Goal: Obtain resource: Obtain resource

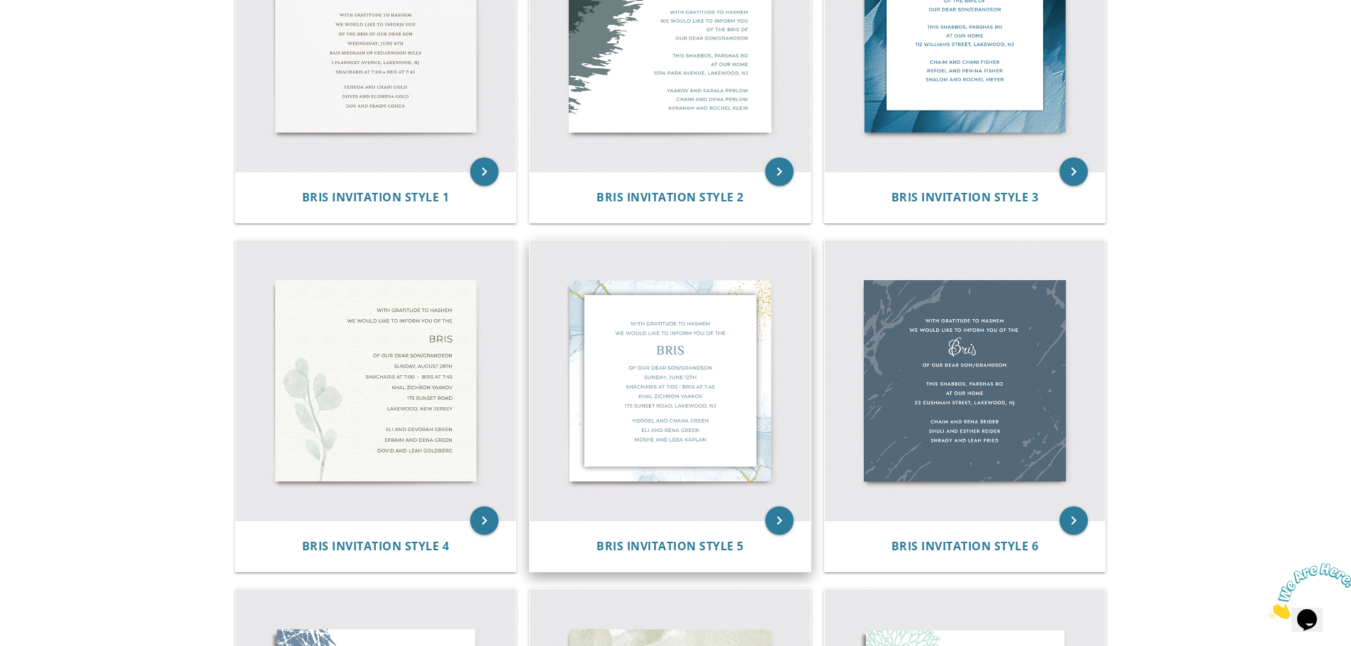
scroll to position [426, 0]
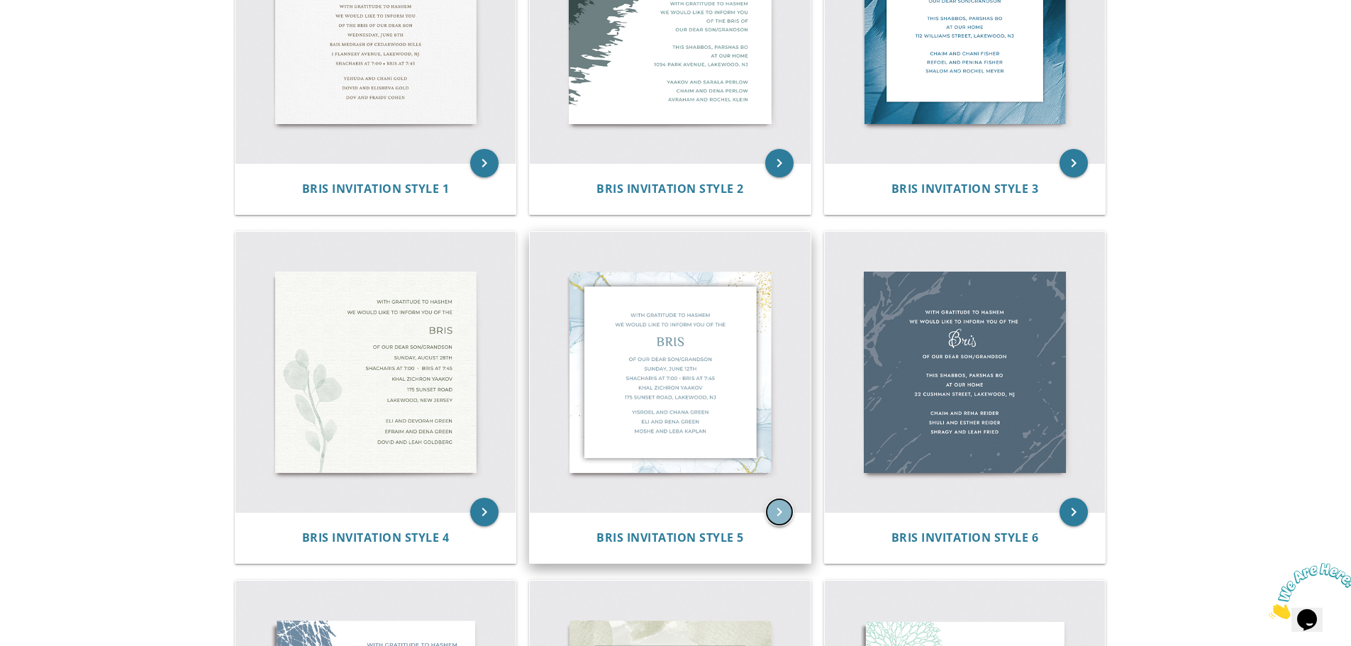
click at [775, 514] on icon "keyboard_arrow_right" at bounding box center [779, 512] width 28 height 28
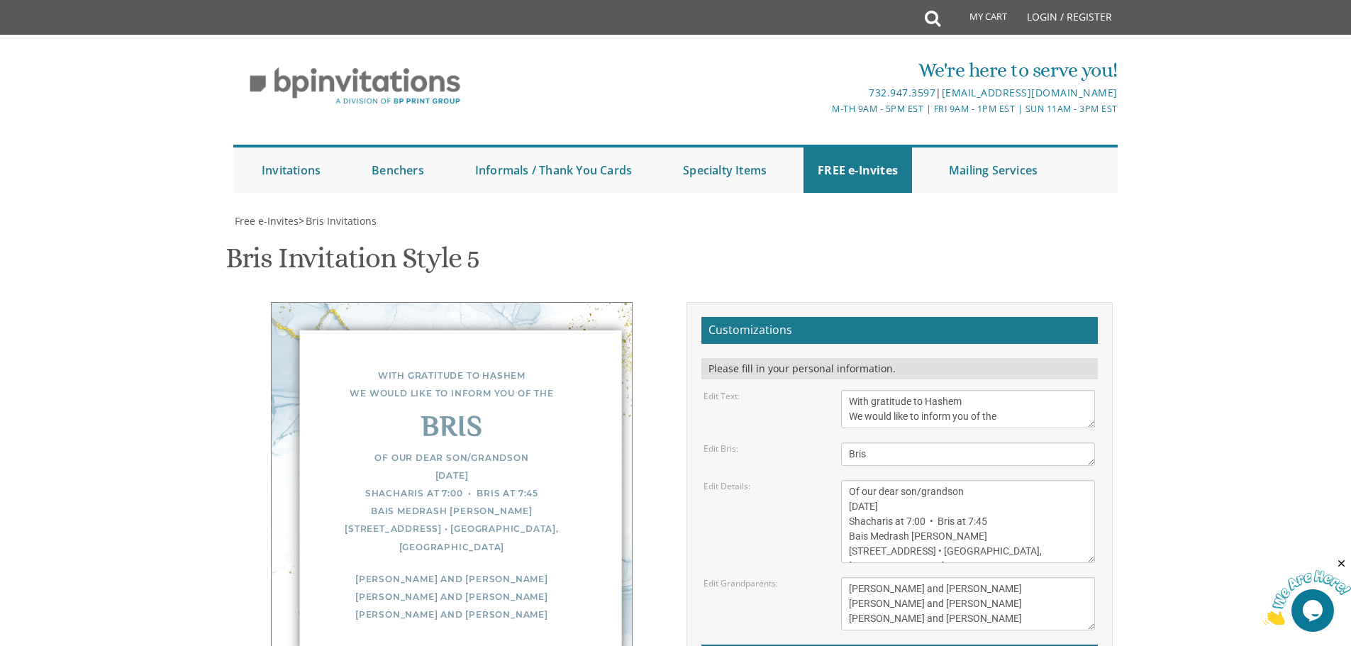
scroll to position [142, 0]
click at [851, 480] on textarea "Of our dear son/grandson [DATE] Shacharis at 7:00 • Bris at 7:45 Bais Medrash […" at bounding box center [968, 521] width 254 height 83
drag, startPoint x: 972, startPoint y: 347, endPoint x: 917, endPoint y: 352, distance: 55.6
click at [917, 480] on textarea "Of our dear son/grandson [DATE] Shacharis at 7:00 • Bris at 7:45 Bais Medrash […" at bounding box center [968, 521] width 254 height 83
drag, startPoint x: 881, startPoint y: 367, endPoint x: 844, endPoint y: 367, distance: 36.9
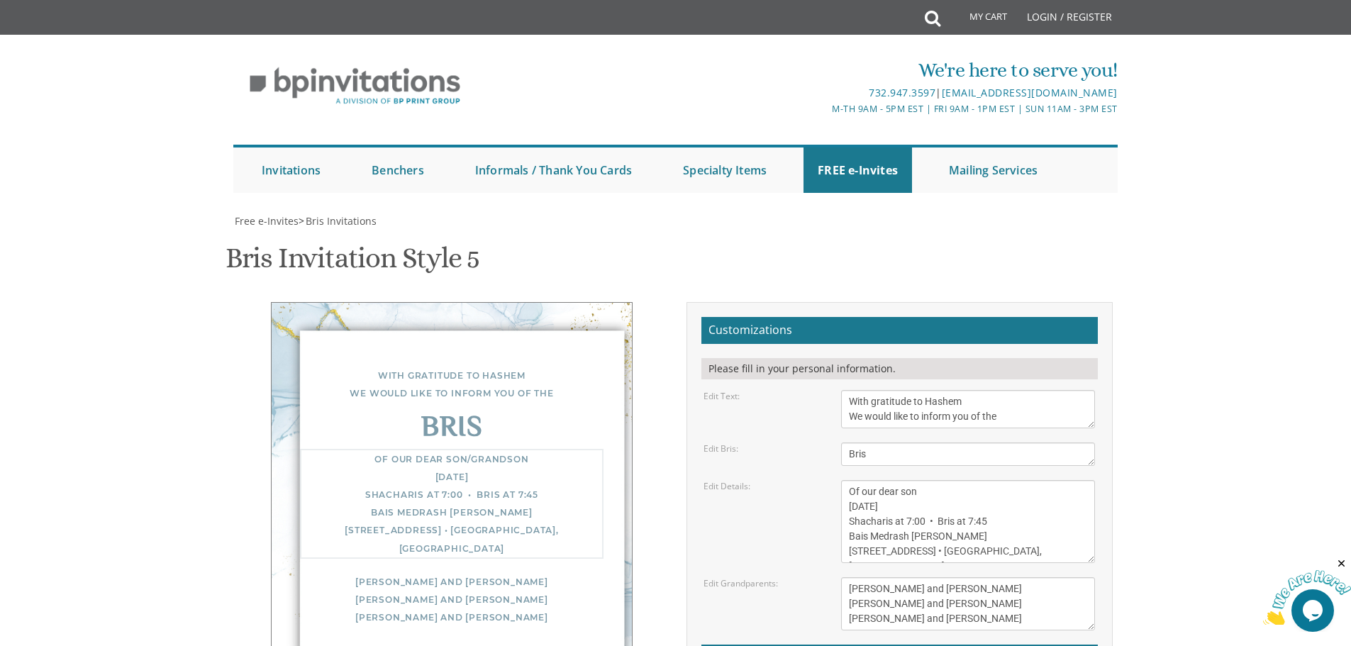
click at [844, 480] on textarea "Of our dear son/grandson [DATE] Shacharis at 7:00 • Bris at 7:45 Bais Medrash […" at bounding box center [968, 521] width 254 height 83
drag, startPoint x: 956, startPoint y: 363, endPoint x: 893, endPoint y: 362, distance: 63.1
click at [893, 480] on textarea "Of our dear son/grandson [DATE] Shacharis at 7:00 • Bris at 7:45 Bais Medrash […" at bounding box center [968, 521] width 254 height 83
click at [909, 480] on textarea "Of our dear son/grandson [DATE] Shacharis at 7:00 • Bris at 7:45 Bais Medrash […" at bounding box center [968, 521] width 254 height 83
drag, startPoint x: 984, startPoint y: 377, endPoint x: 967, endPoint y: 380, distance: 16.6
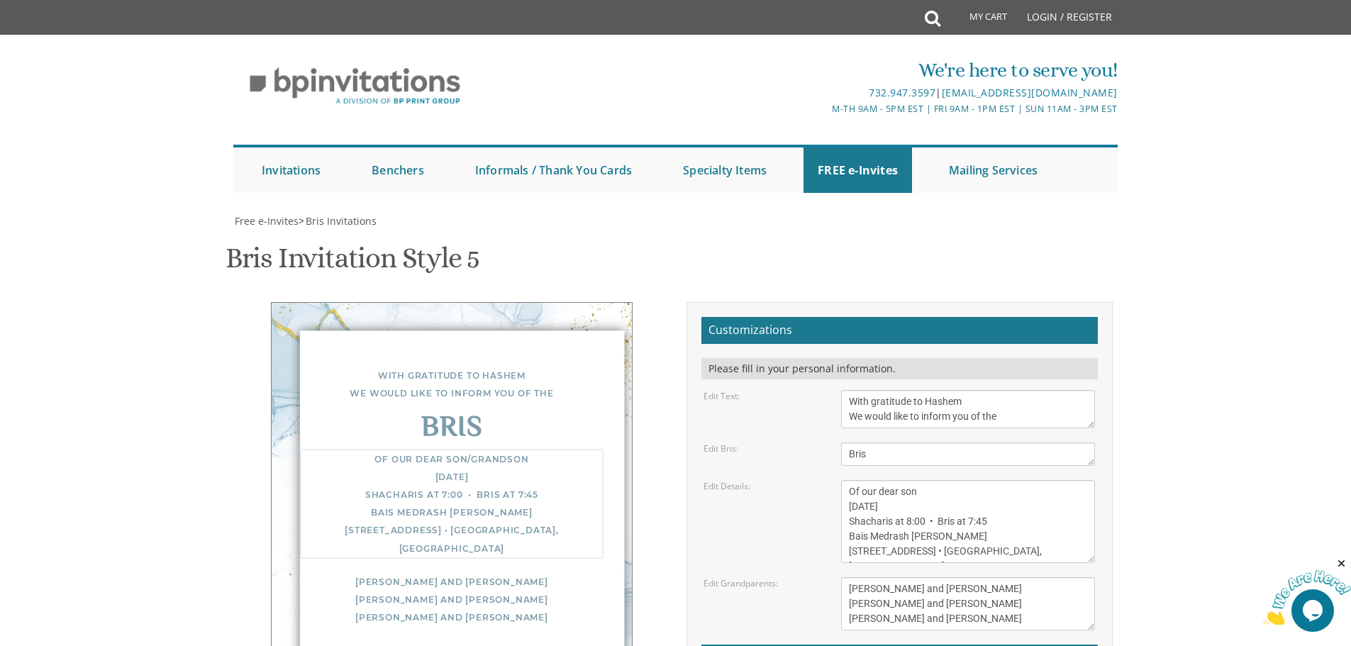
click at [967, 480] on textarea "Of our dear son/grandson [DATE] Shacharis at 7:00 • Bris at 7:45 Bais Medrash […" at bounding box center [968, 521] width 254 height 83
drag, startPoint x: 952, startPoint y: 396, endPoint x: 846, endPoint y: 398, distance: 105.7
click at [846, 480] on textarea "Of our dear son/grandson [DATE] Shacharis at 7:00 • Bris at 7:45 Bais Medrash […" at bounding box center [968, 521] width 254 height 83
drag, startPoint x: 1016, startPoint y: 408, endPoint x: 955, endPoint y: 411, distance: 61.1
click at [989, 480] on textarea "Of our dear son/grandson [DATE] Shacharis at 7:00 • Bris at 7:45 Bais Medrash […" at bounding box center [968, 521] width 254 height 83
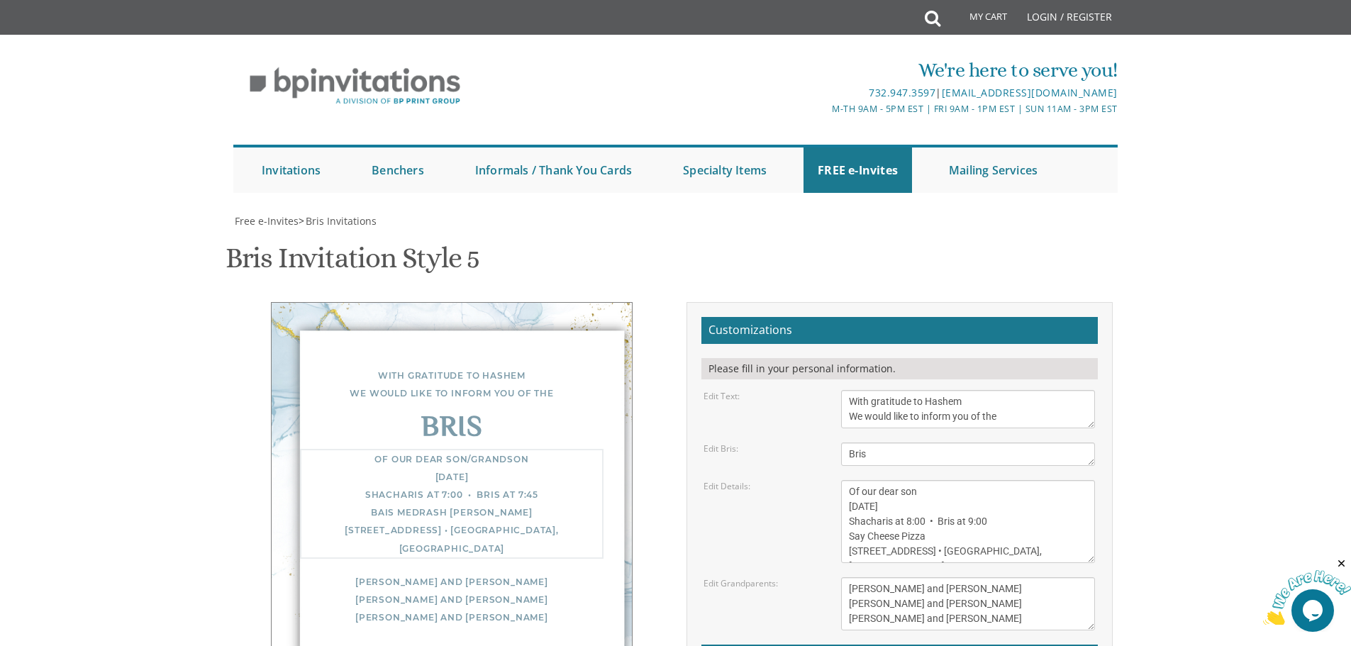
click at [1017, 480] on textarea "Of our dear son/grandson [DATE] Shacharis at 7:00 • Bris at 7:45 Bais Medrash […" at bounding box center [968, 521] width 254 height 83
drag, startPoint x: 1013, startPoint y: 410, endPoint x: 849, endPoint y: 413, distance: 163.9
click at [849, 480] on textarea "Of our dear son/grandson [DATE] Shacharis at 7:00 • Bris at 7:45 Bais Medrash […" at bounding box center [968, 521] width 254 height 83
click at [987, 480] on textarea "Of our dear son/grandson [DATE] Shacharis at 7:00 • Bris at 7:45 Bais Medrash […" at bounding box center [968, 521] width 254 height 83
type textarea "Of our dear son [DATE] Shacharis at 8:00 • Bris at 9:00 Say Cheese Pizza [STREE…"
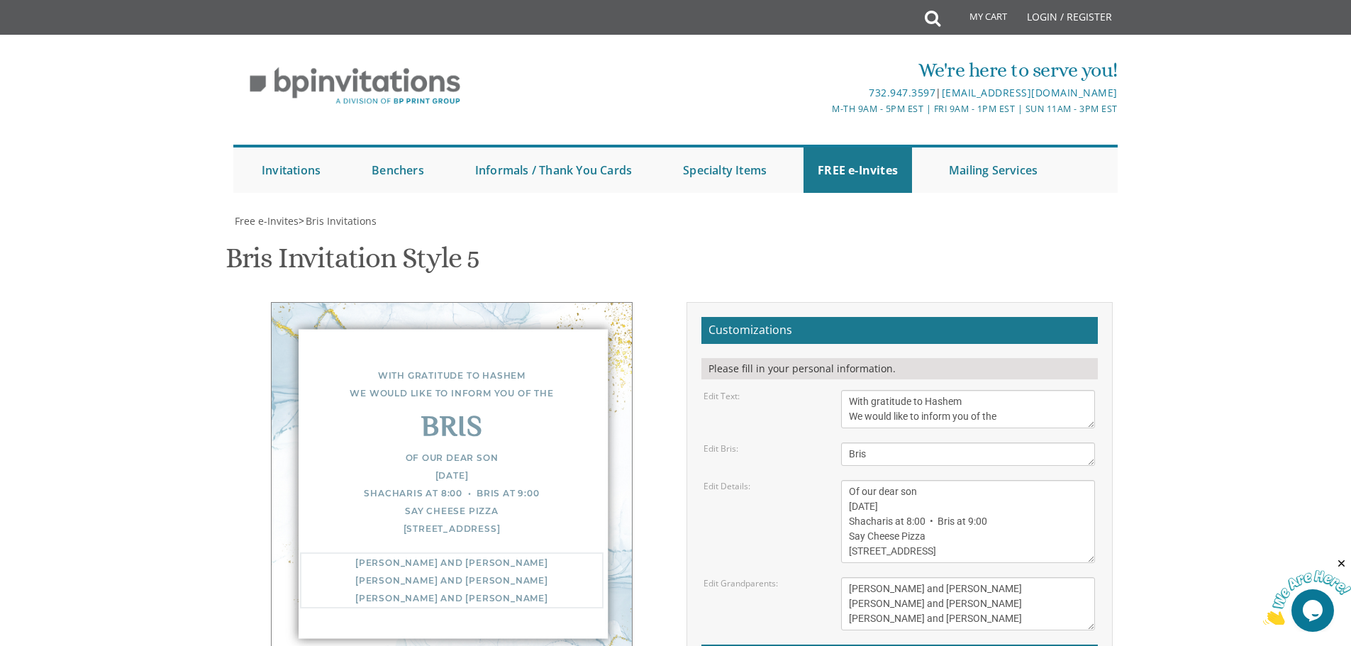
drag, startPoint x: 957, startPoint y: 448, endPoint x: 842, endPoint y: 446, distance: 114.9
click at [842, 577] on textarea "[PERSON_NAME] and [PERSON_NAME] [PERSON_NAME] and [PERSON_NAME] [PERSON_NAME] a…" at bounding box center [968, 603] width 254 height 53
drag, startPoint x: 960, startPoint y: 479, endPoint x: 840, endPoint y: 459, distance: 122.2
click at [840, 577] on div "[PERSON_NAME] and [PERSON_NAME] [PERSON_NAME] and [PERSON_NAME] [PERSON_NAME] a…" at bounding box center [967, 603] width 275 height 53
type textarea "[PERSON_NAME] & [PERSON_NAME]"
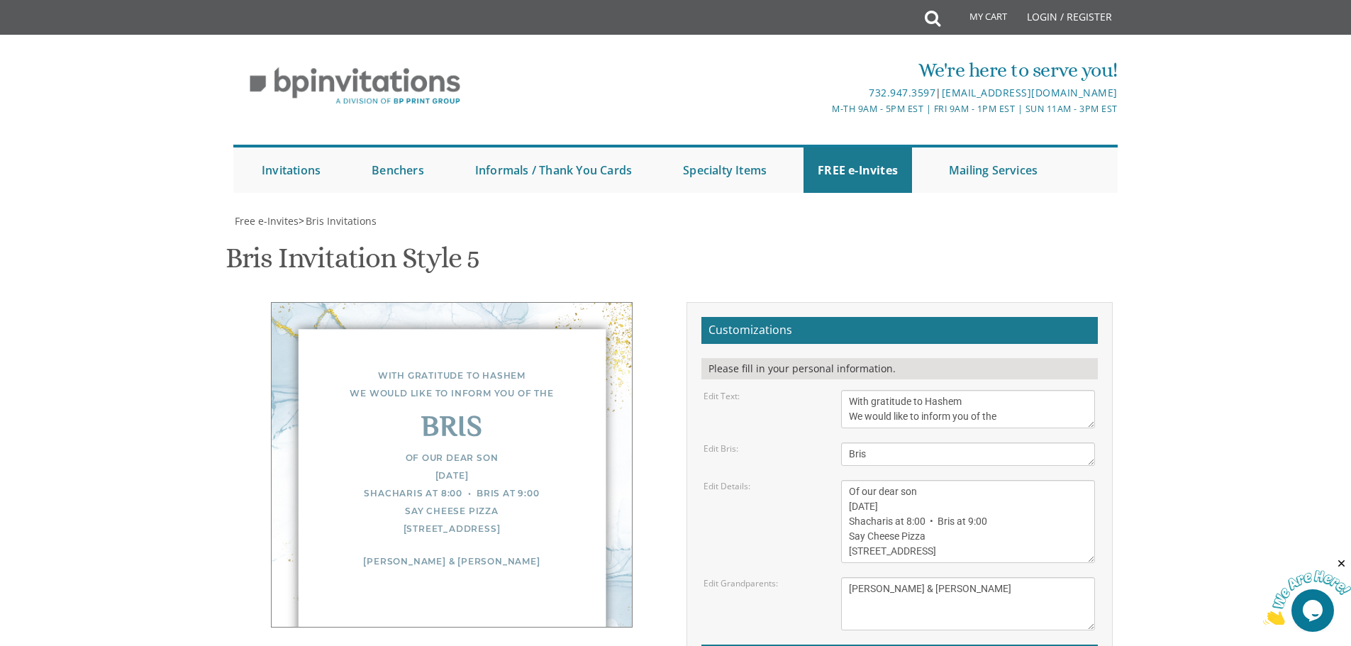
click at [740, 577] on div "Edit Grandparents: [PERSON_NAME] and [PERSON_NAME] [PERSON_NAME] and [PERSON_NA…" at bounding box center [899, 603] width 413 height 53
click at [921, 480] on textarea "Of our dear son/grandson [DATE] Shacharis at 7:00 • Bris at 7:45 Bais Medrash […" at bounding box center [968, 521] width 254 height 83
type input "[EMAIL_ADDRESS][DOMAIN_NAME]"
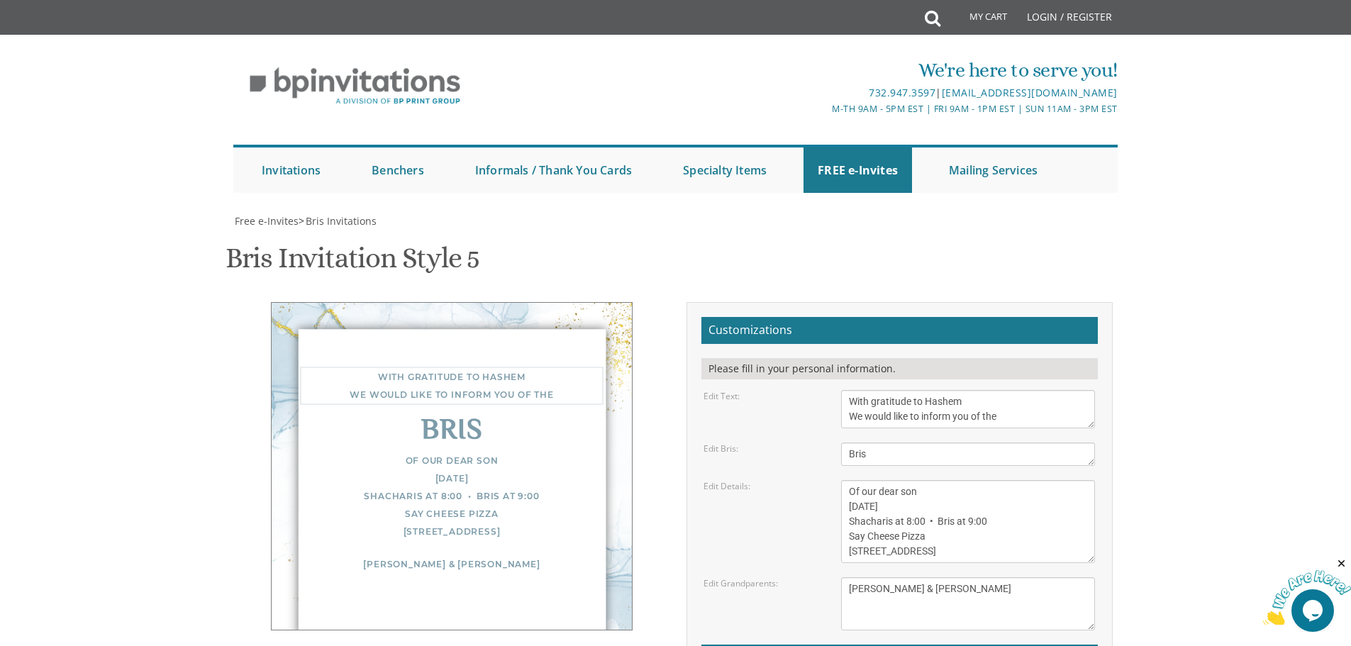
click at [849, 390] on textarea "With gratitude to Hashem We would like to inform you of the" at bounding box center [968, 409] width 254 height 38
type textarea "בס"ד With gratitude to Hashem We would like to inform you of the"
click at [804, 443] on div "Edit Bris:" at bounding box center [762, 449] width 138 height 12
